Goal: Navigation & Orientation: Find specific page/section

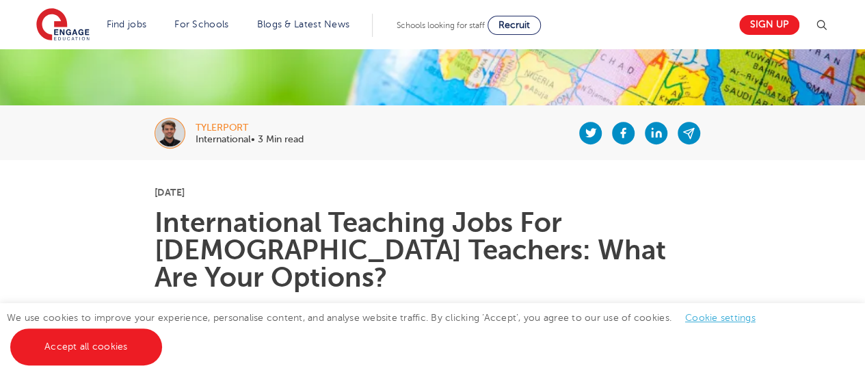
scroll to position [227, 0]
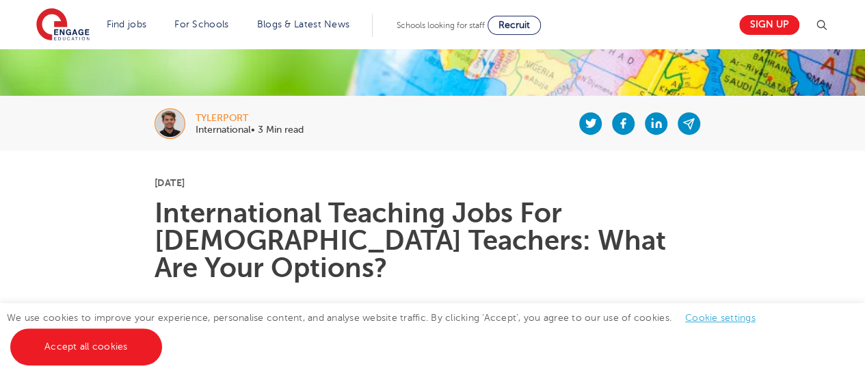
click at [720, 321] on link "Cookie settings" at bounding box center [720, 317] width 70 height 10
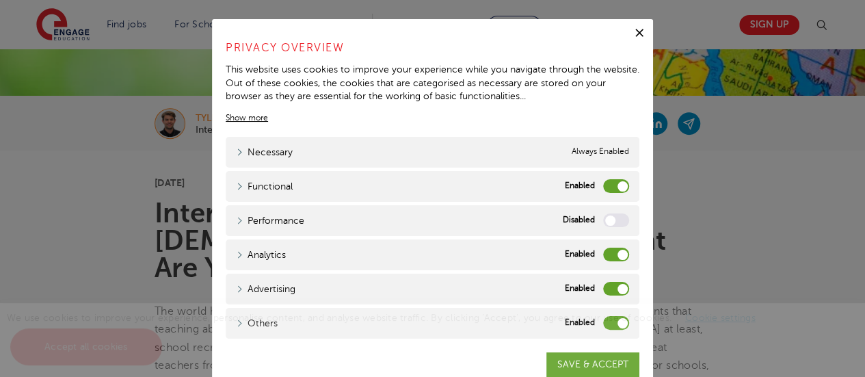
click at [618, 287] on label "Advertising" at bounding box center [616, 289] width 26 height 14
click at [0, 0] on input "Advertising" at bounding box center [0, 0] width 0 height 0
click at [616, 249] on label "Analytics" at bounding box center [616, 254] width 26 height 14
click at [0, 0] on input "Analytics" at bounding box center [0, 0] width 0 height 0
click at [621, 187] on label "Functional" at bounding box center [616, 186] width 26 height 14
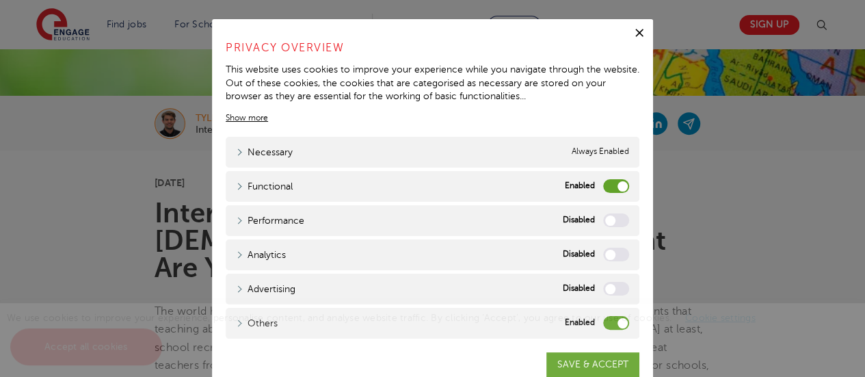
click at [0, 0] on input "Functional" at bounding box center [0, 0] width 0 height 0
click at [619, 321] on span "We use cookies to improve your experience, personalise content, and analyse web…" at bounding box center [388, 331] width 762 height 39
click at [616, 323] on div "We use cookies to improve your experience, personalise content, and analyse web…" at bounding box center [432, 340] width 865 height 74
click at [599, 360] on div "We use cookies to improve your experience, personalise content, and analyse web…" at bounding box center [432, 340] width 865 height 74
click at [584, 362] on div "We use cookies to improve your experience, personalise content, and analyse web…" at bounding box center [432, 340] width 865 height 74
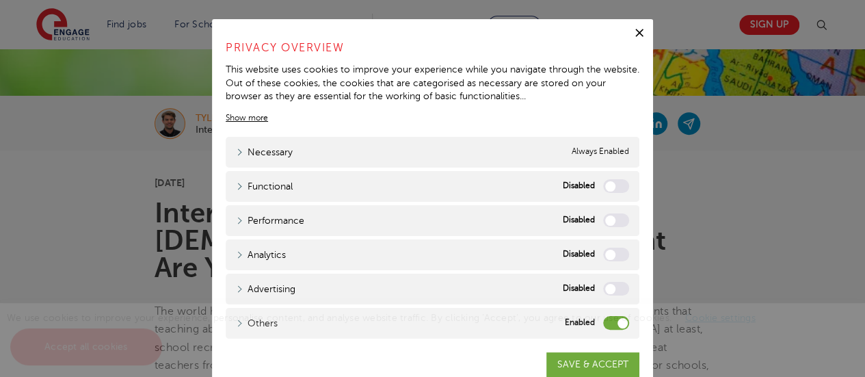
click at [634, 37] on icon "button" at bounding box center [639, 33] width 14 height 14
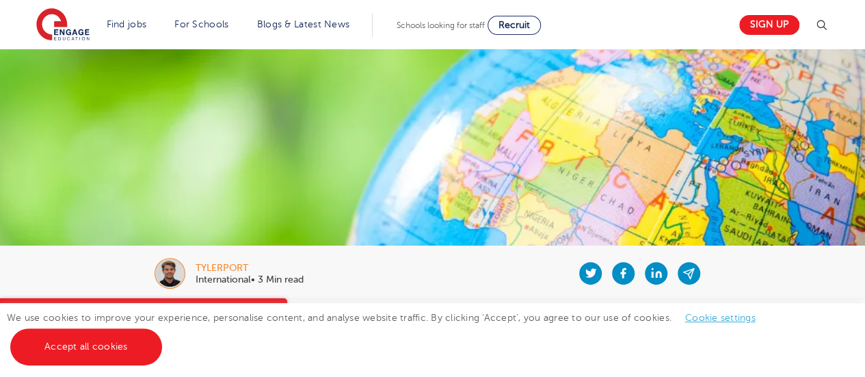
scroll to position [0, 0]
